Goal: Task Accomplishment & Management: Complete application form

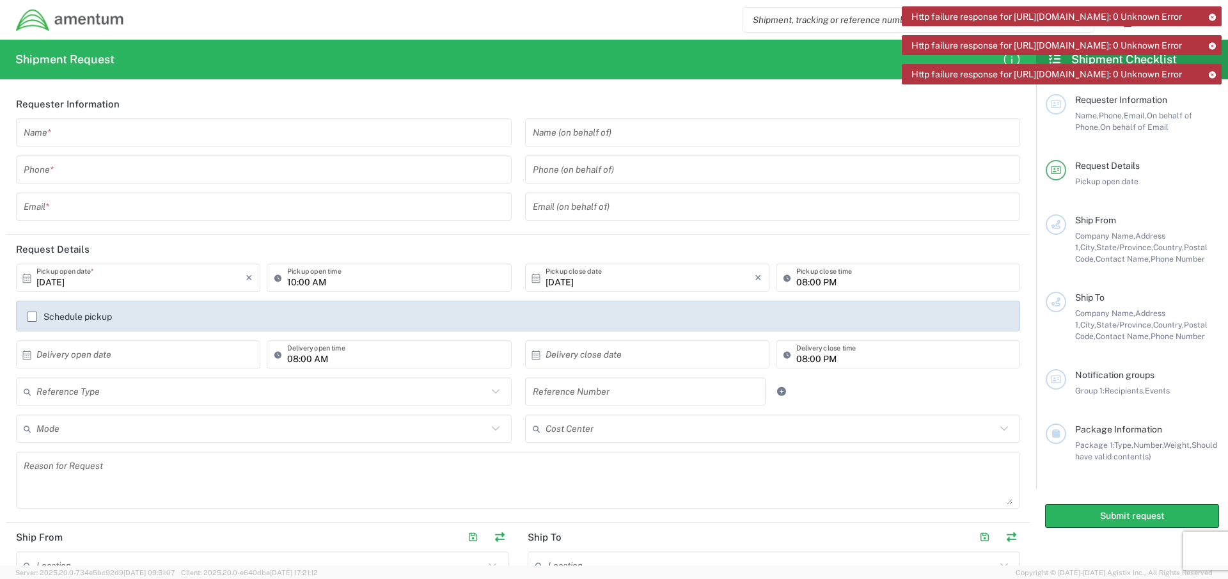
click at [77, 134] on input "text" at bounding box center [264, 133] width 480 height 22
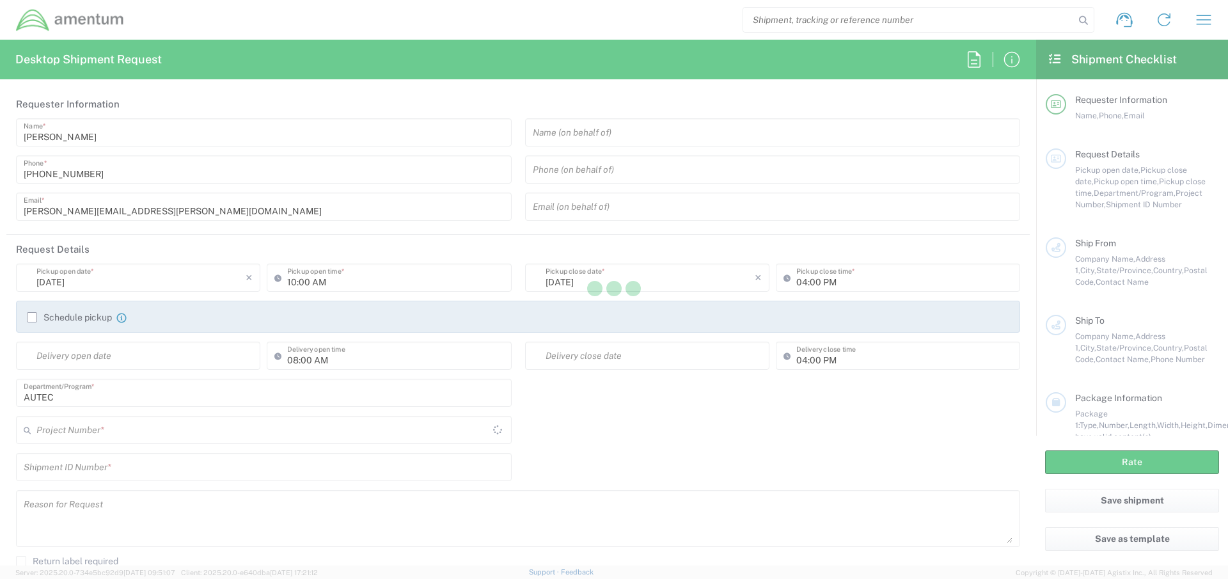
type input "[GEOGRAPHIC_DATA]"
type input "AUTEC"
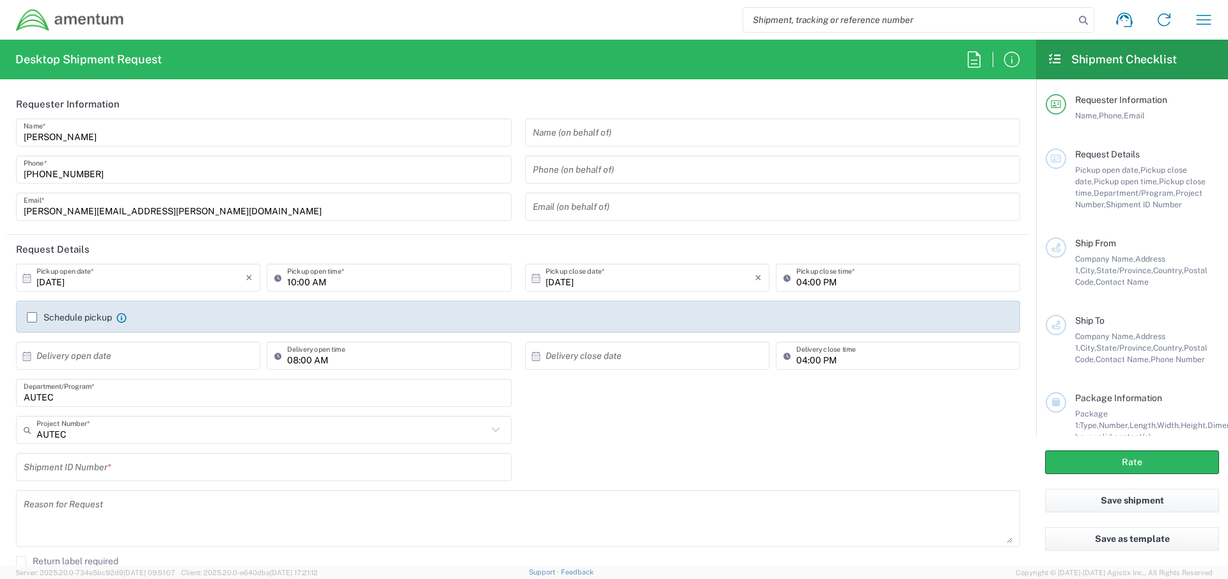
click at [622, 136] on input "text" at bounding box center [773, 133] width 480 height 22
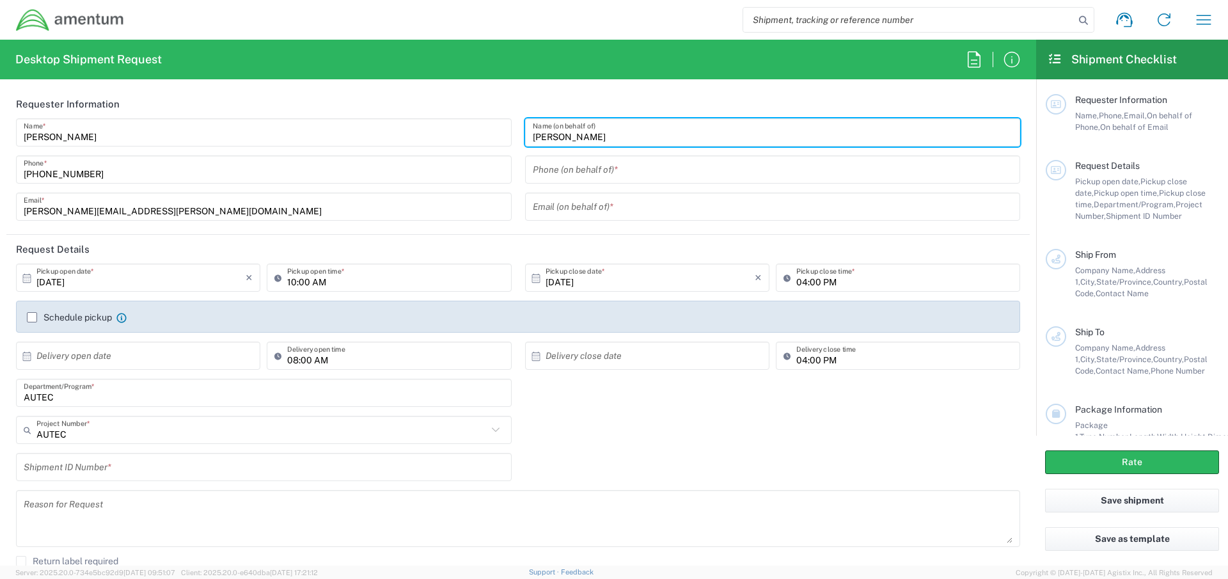
type input "[PERSON_NAME]"
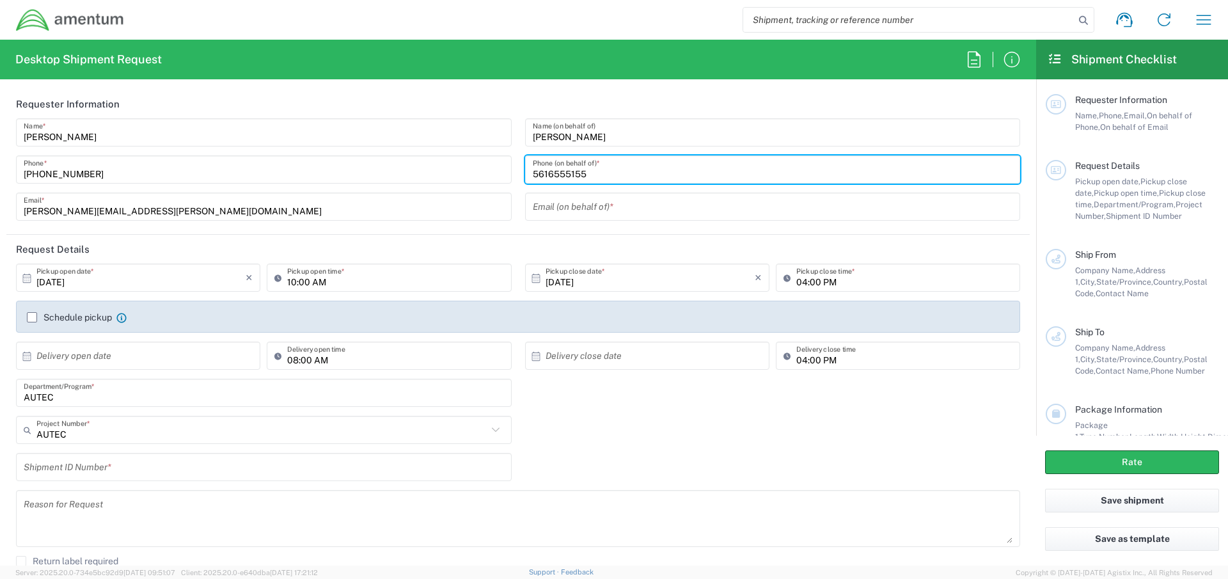
type input "5616555155"
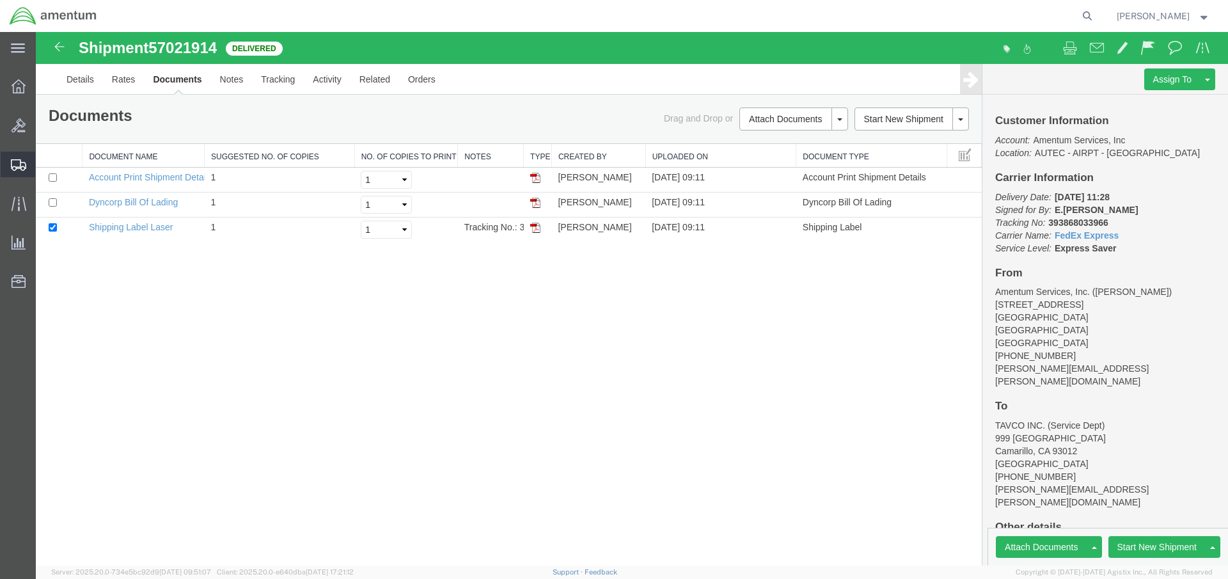
click at [0, 0] on span "Create Shipment" at bounding box center [0, 0] width 0 height 0
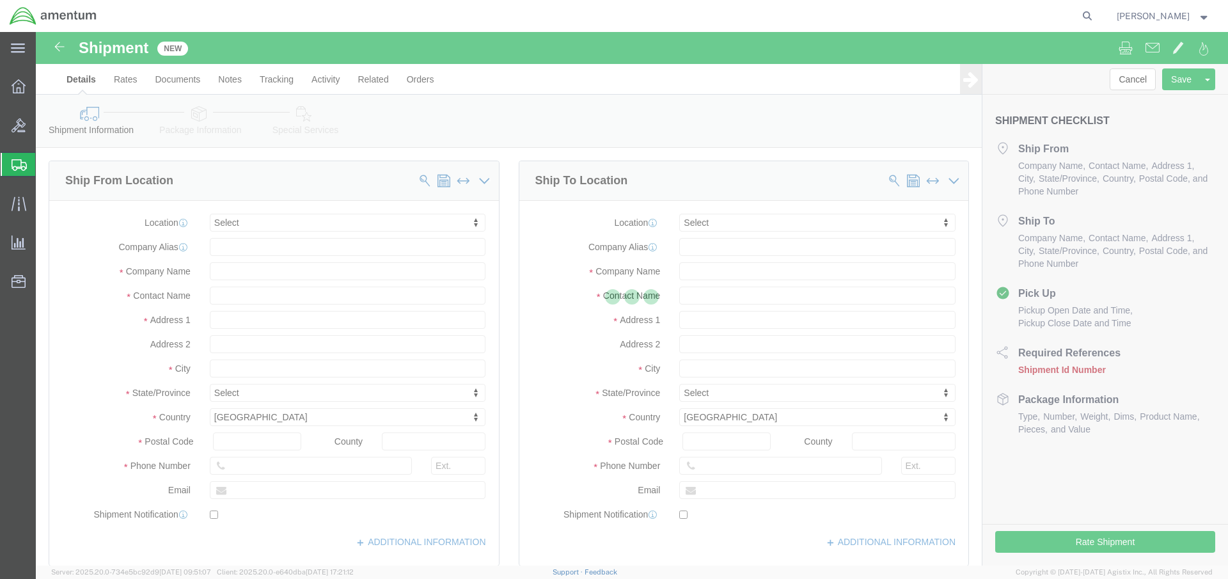
select select
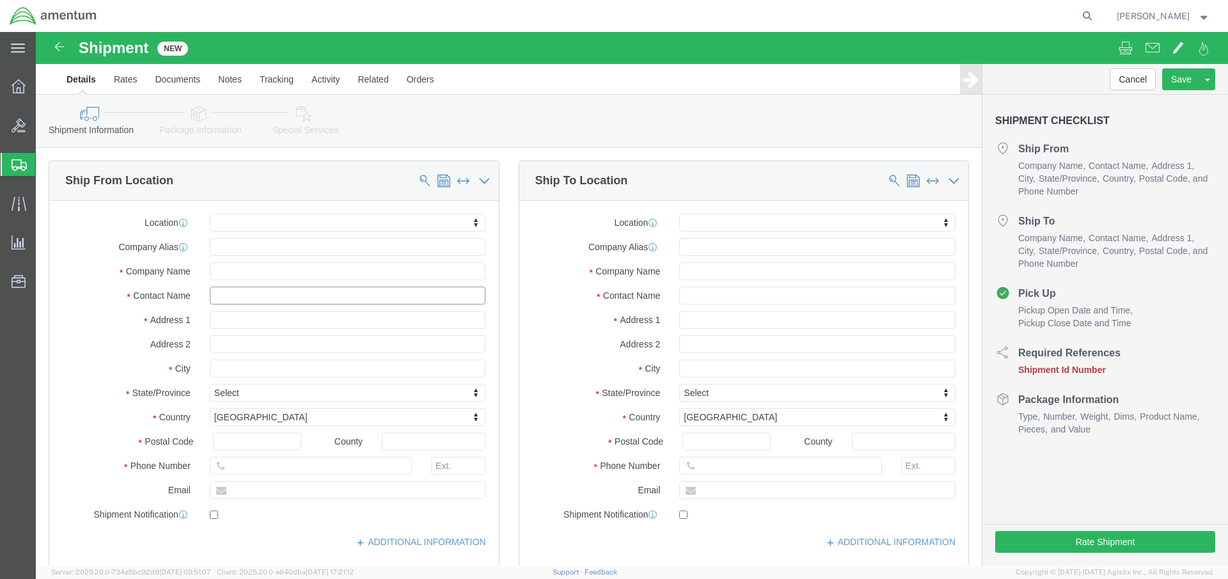
click input "text"
type input "Cynthia"
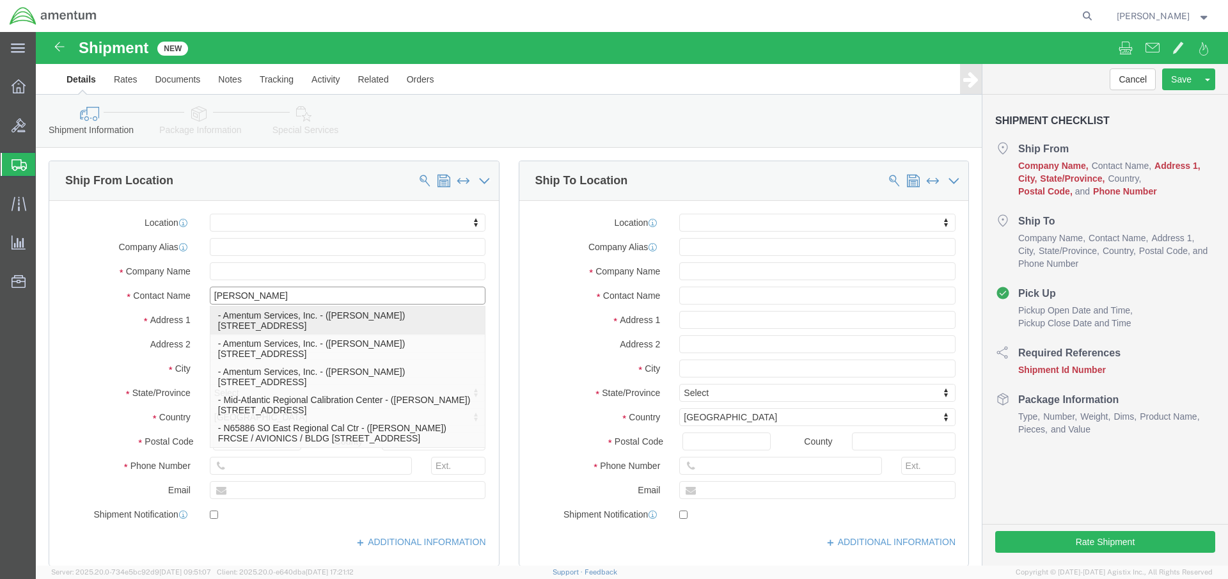
click p "- Amentum Services, Inc. - (cynthia back) 1624 Perimeter Rd, AUTEC Air Terminal…"
select select "FL"
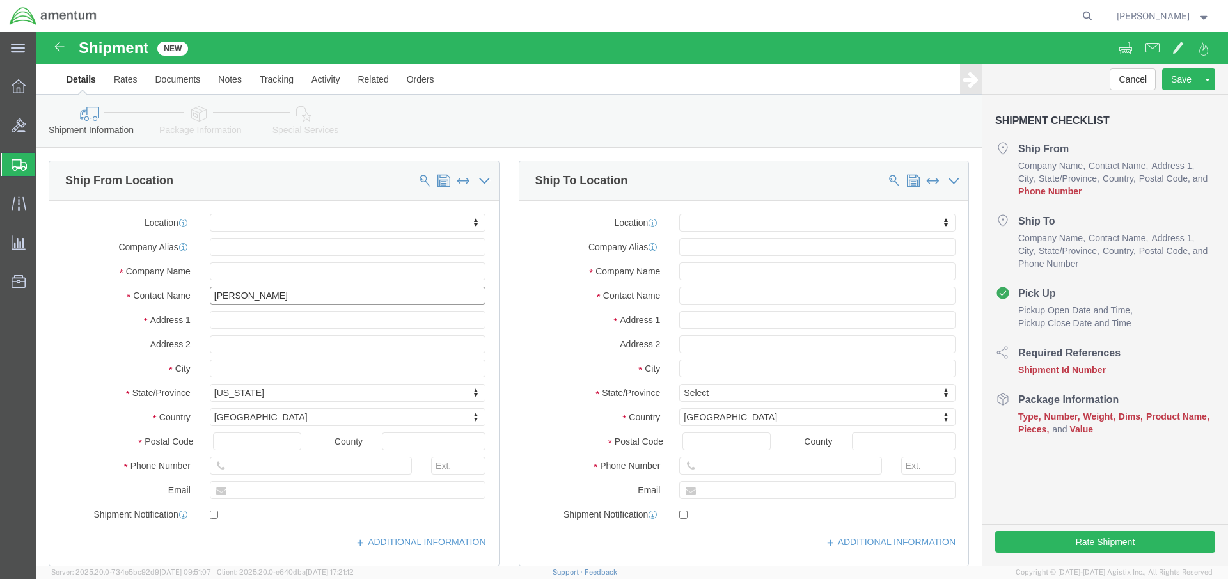
type input "cynthia"
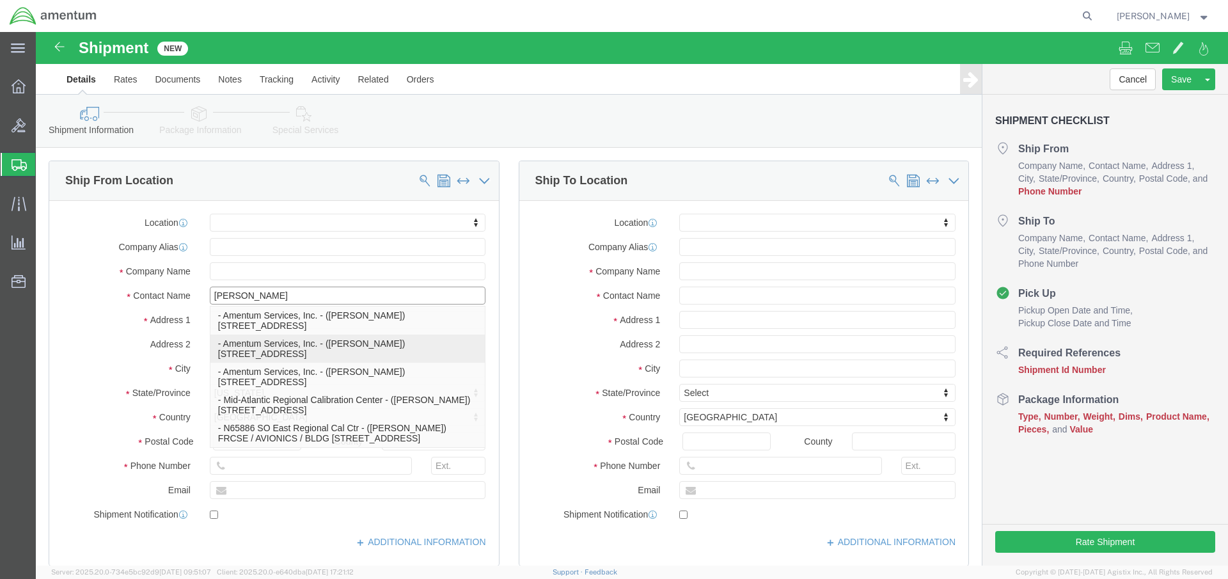
click p "- Amentum Services, Inc. - (cynthia back) 1624 Perimeter Rd, AUTEC Air Terminal…"
select select "FL"
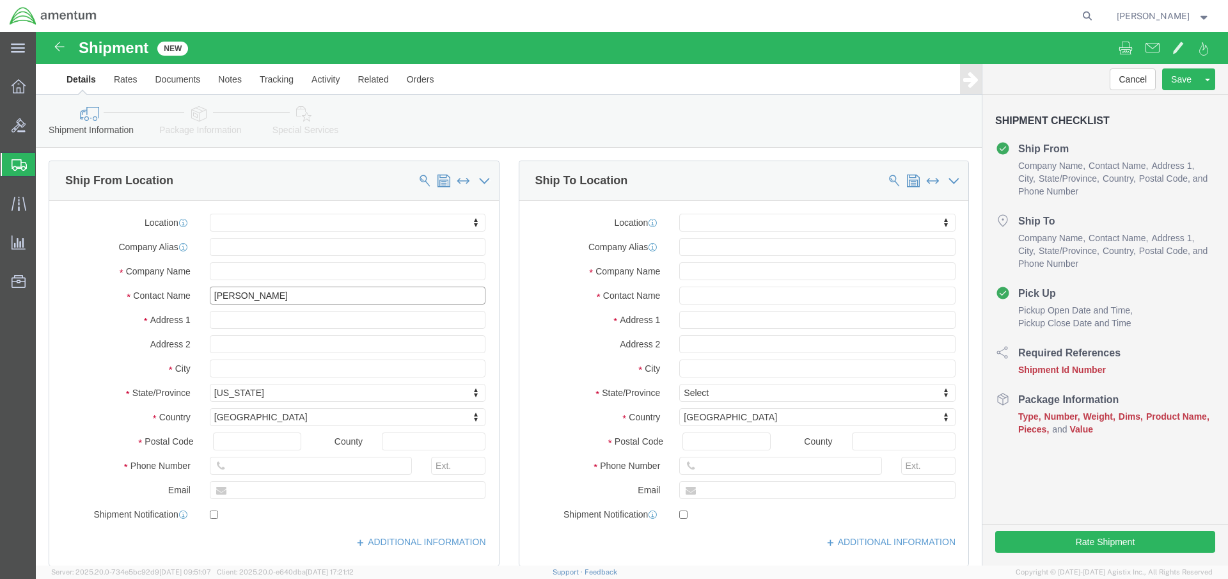
type input "cynthia back"
click input "text"
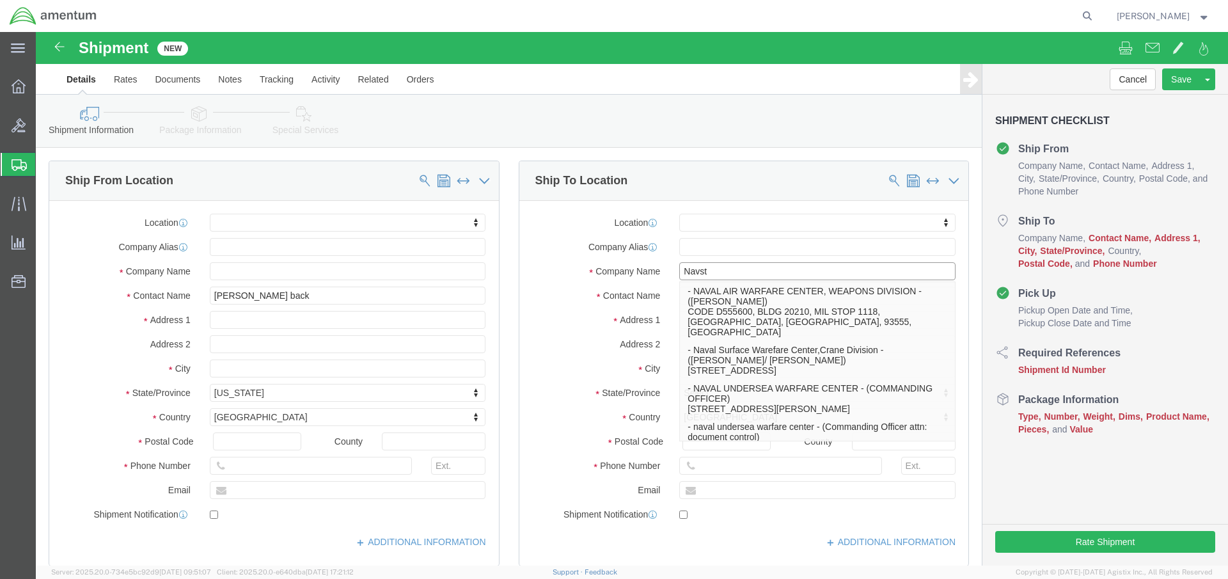
type input "Navsta"
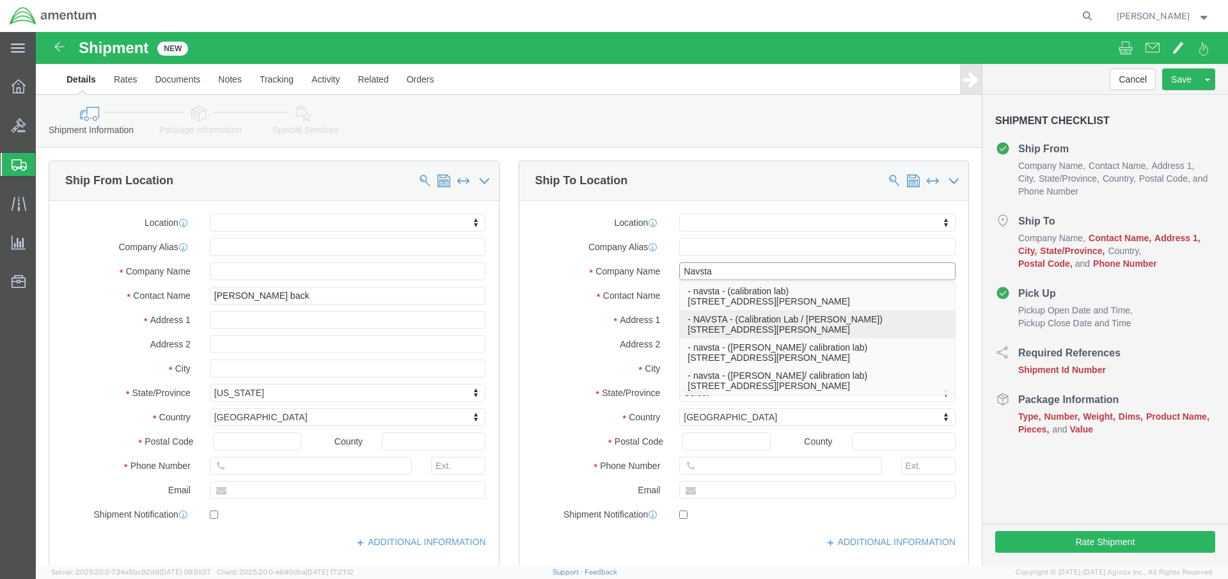
click div "- NAVSTA - (Calibration Lab / Scott Blake) 47 Chandler St., BLDG 1170 RM 195, N…"
select select "RI"
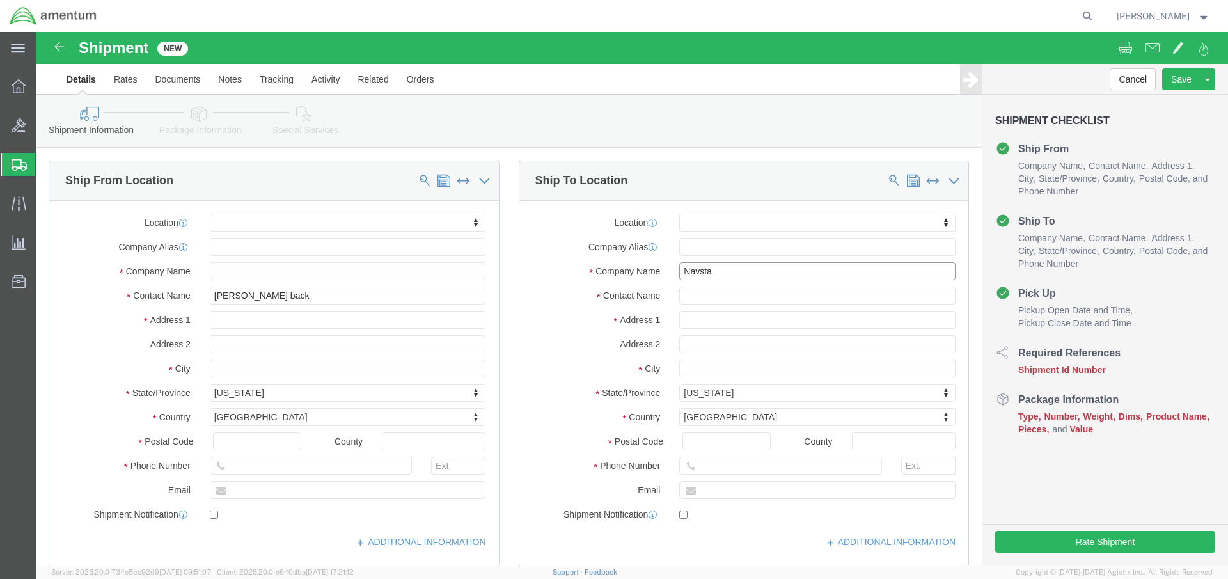
scroll to position [512, 0]
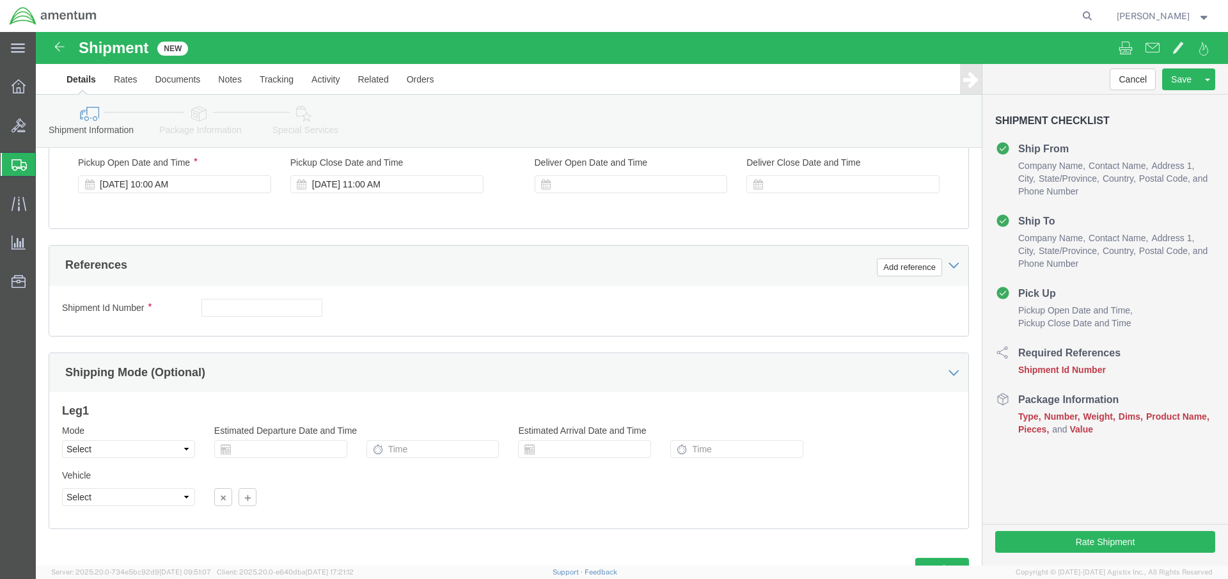
type input "NAVSTA"
click input "text"
type input "N638215 282 G008XX"
click button "Add reference"
select select "PROJNUM"
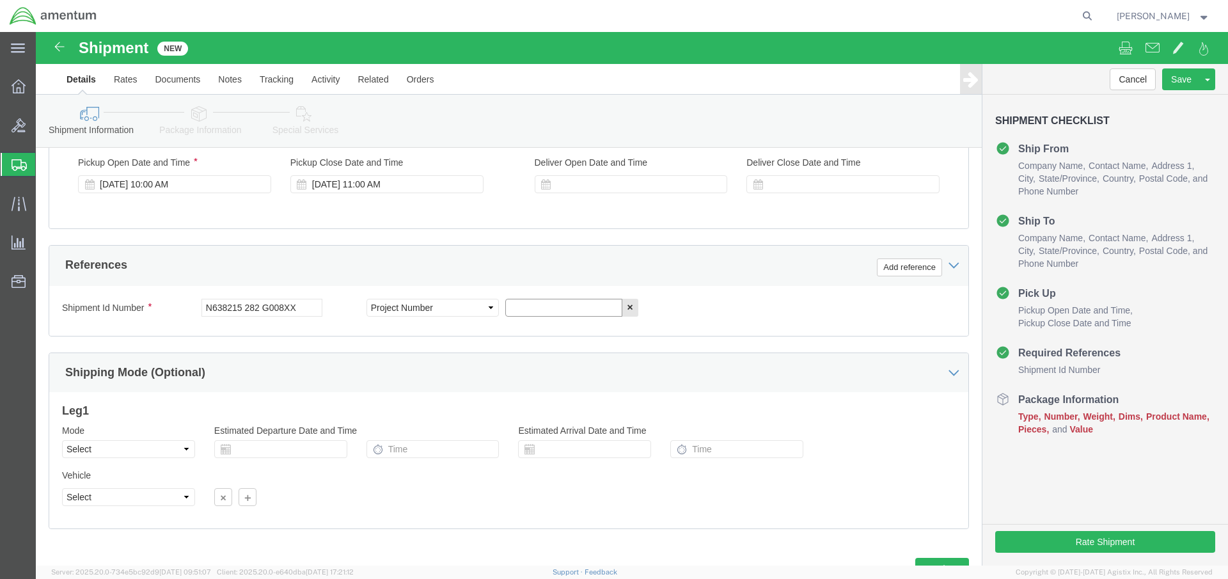
click input "text"
type input "4732.C0.03RU.13120"
